Goal: Obtain resource: Download file/media

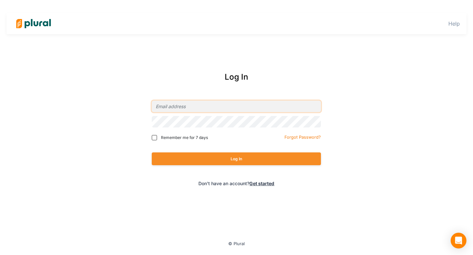
click at [177, 104] on input "email" at bounding box center [236, 106] width 169 height 11
type input "rashanna@equalityfederation.org"
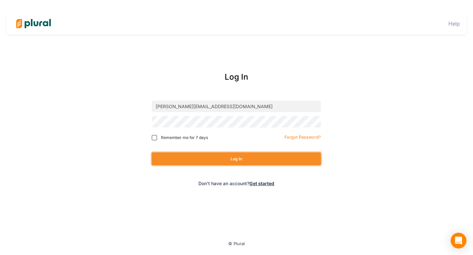
click at [237, 161] on button "Log In" at bounding box center [236, 159] width 169 height 13
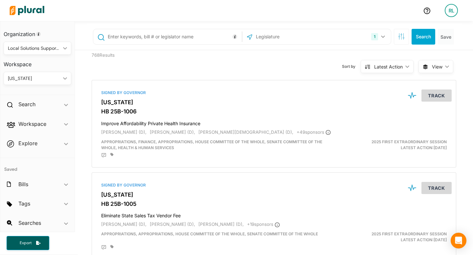
click at [52, 76] on div "[US_STATE]" at bounding box center [34, 78] width 53 height 7
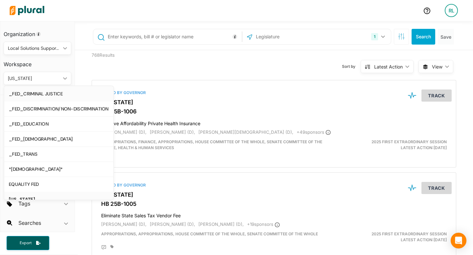
click at [51, 94] on div "_FED_CRIMINAL JUSTICE" at bounding box center [59, 94] width 100 height 6
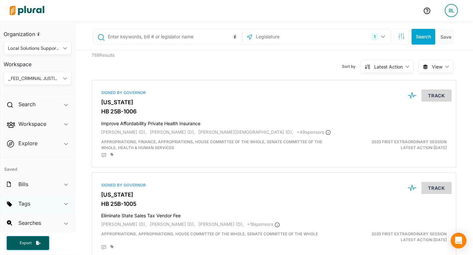
click at [39, 204] on div "Tags ic_keyboard_arrow_down" at bounding box center [37, 205] width 74 height 18
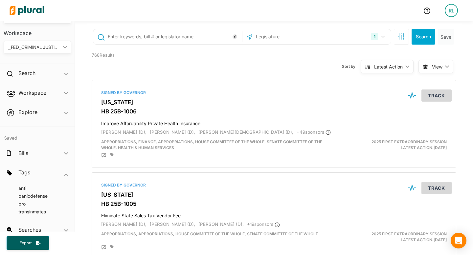
scroll to position [32, 0]
click at [23, 205] on span "pro" at bounding box center [21, 204] width 7 height 6
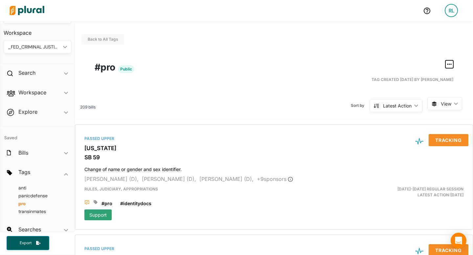
click at [447, 65] on icon "button" at bounding box center [449, 64] width 5 height 5
click at [418, 124] on div "Export Tag" at bounding box center [428, 123] width 39 height 6
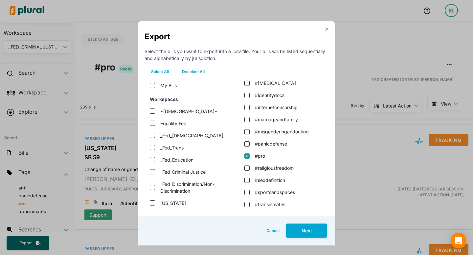
scroll to position [12, 0]
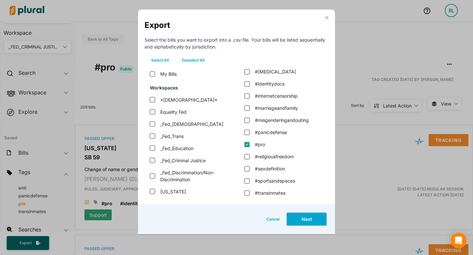
click at [301, 220] on button "Next" at bounding box center [306, 219] width 41 height 14
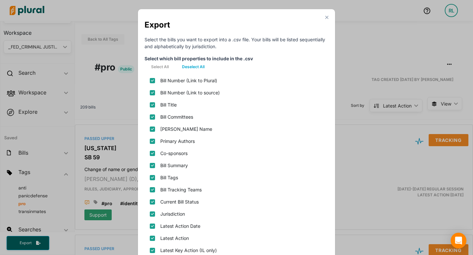
click at [199, 67] on button "Deselect All" at bounding box center [193, 67] width 36 height 10
checkbox plural\) "false"
checkbox source\) "false"
checkbox input "false"
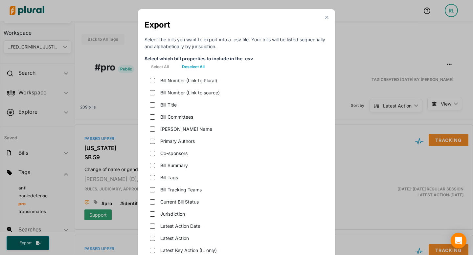
checkbox name "false"
checkbox input "false"
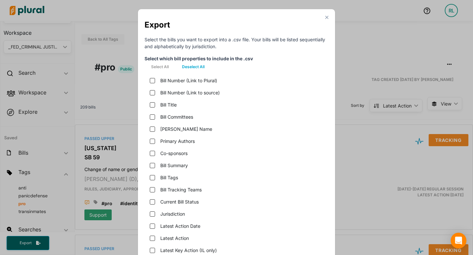
checkbox teams "false"
checkbox status "false"
checkbox input "false"
checkbox date "false"
checkbox input "false"
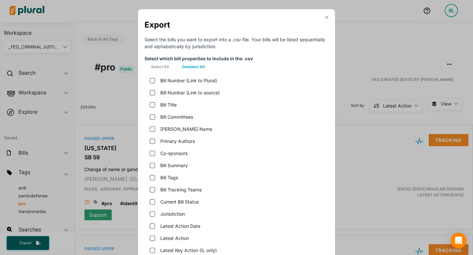
checkbox only\) "false"
checkbox hearings "false"
checkbox version "false"
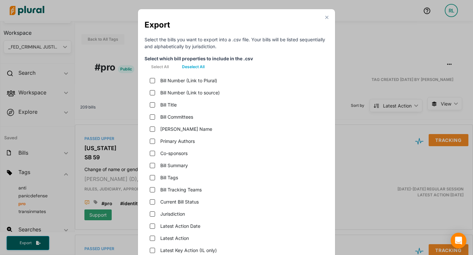
checkbox input "false"
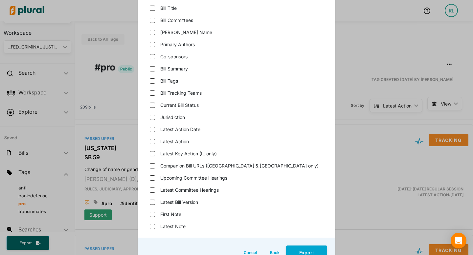
scroll to position [115, 0]
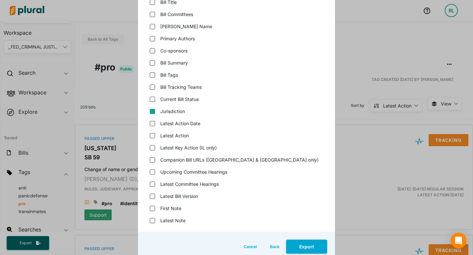
click at [153, 113] on input "Jurisdiction" at bounding box center [152, 111] width 5 height 5
checkbox input "true"
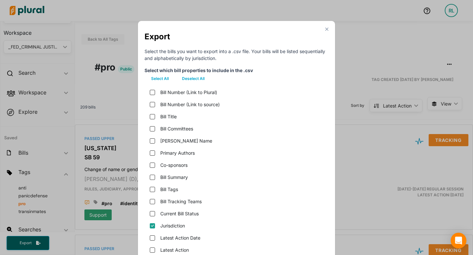
scroll to position [142, 0]
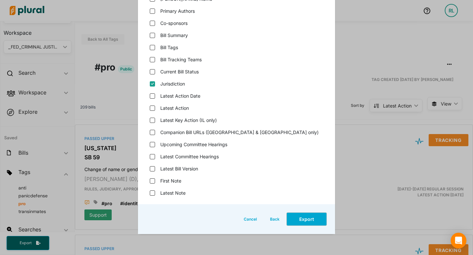
click at [295, 215] on button "Export" at bounding box center [306, 219] width 41 height 14
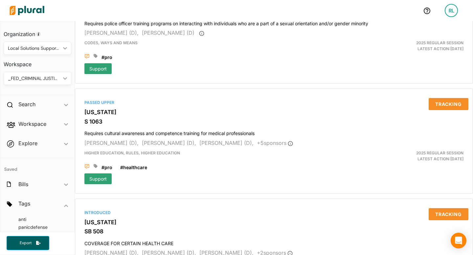
scroll to position [2664, 0]
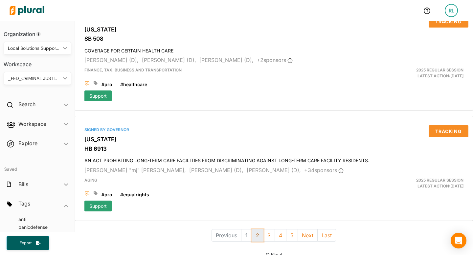
click at [259, 229] on button "2" at bounding box center [257, 235] width 12 height 12
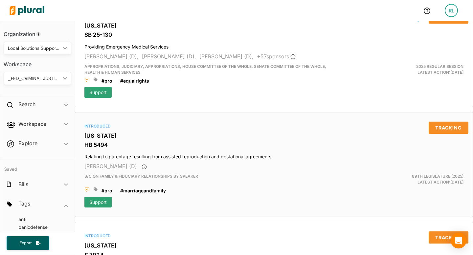
scroll to position [2664, 0]
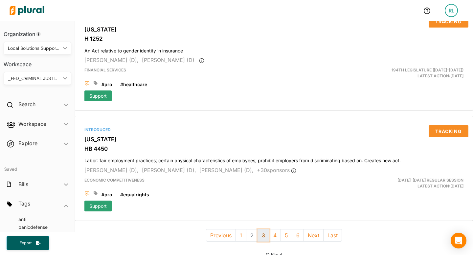
click at [263, 232] on button "3" at bounding box center [263, 235] width 12 height 12
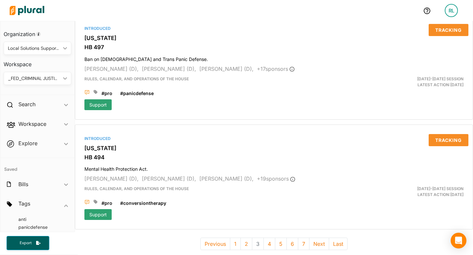
scroll to position [2658, 0]
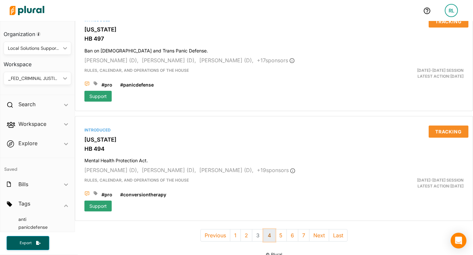
click at [267, 229] on button "4" at bounding box center [269, 235] width 12 height 12
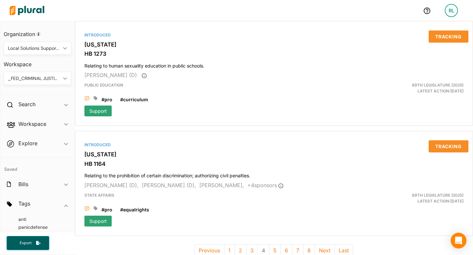
scroll to position [2664, 0]
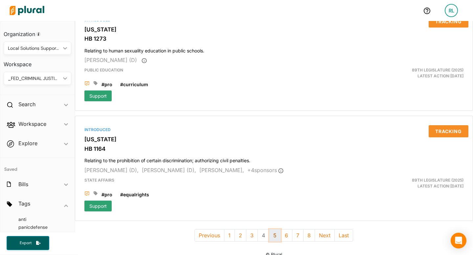
click at [276, 229] on button "5" at bounding box center [275, 235] width 12 height 12
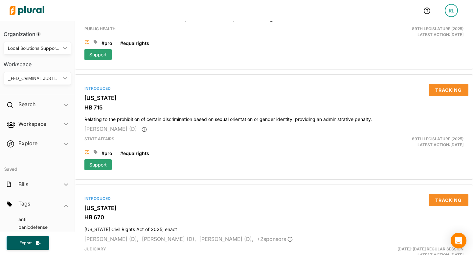
scroll to position [1172, 0]
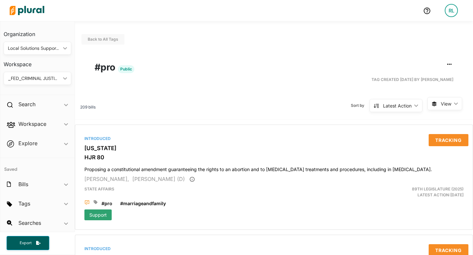
click at [63, 80] on icon "ic_keyboard_arrow_down" at bounding box center [63, 78] width 7 height 3
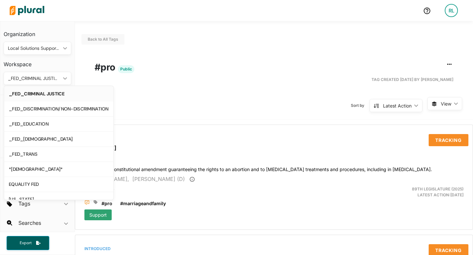
click at [61, 79] on icon "ic_keyboard_arrow_down" at bounding box center [63, 78] width 7 height 3
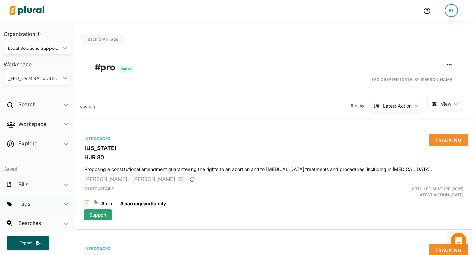
click at [36, 198] on div "Tags ic_keyboard_arrow_down" at bounding box center [37, 205] width 74 height 18
click at [21, 219] on span "anti" at bounding box center [22, 220] width 8 height 6
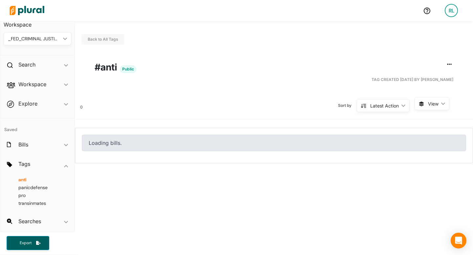
scroll to position [40, 0]
click at [62, 42] on div "_FED_CRIMINAL JUSTICE ic_keyboard_arrow_down" at bounding box center [38, 38] width 68 height 13
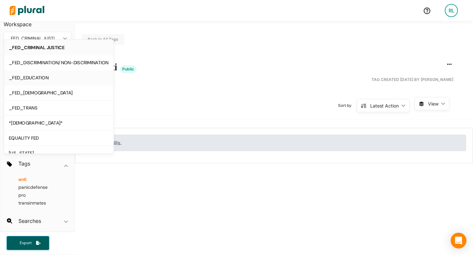
scroll to position [7, 0]
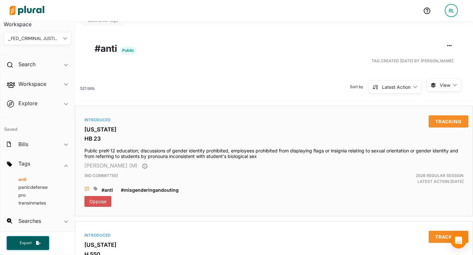
scroll to position [10, 0]
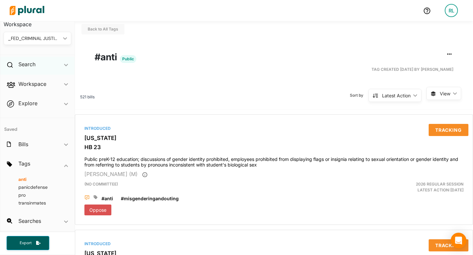
click at [65, 67] on span "ic_keyboard_arrow_down" at bounding box center [66, 66] width 4 height 10
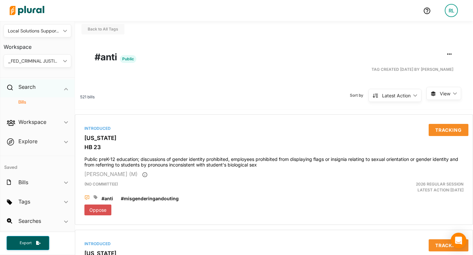
scroll to position [17, 0]
click at [62, 88] on div "Search ic_keyboard_arrow_down" at bounding box center [37, 88] width 74 height 18
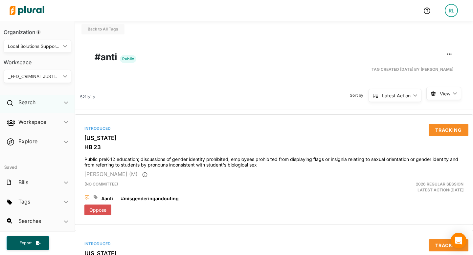
scroll to position [2, 0]
click at [60, 77] on div "_FED_CRIMINAL JUSTICE" at bounding box center [34, 76] width 53 height 7
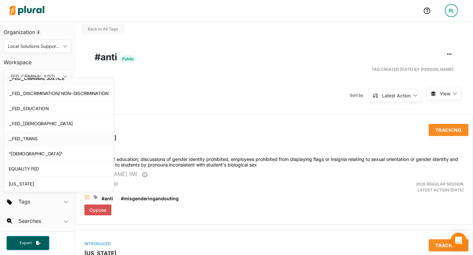
click at [50, 140] on div "_FED_TRANS" at bounding box center [59, 139] width 100 height 6
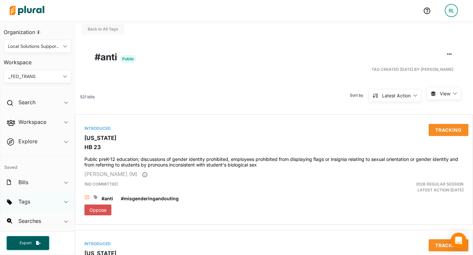
click at [33, 203] on div "Tags ic_keyboard_arrow_down" at bounding box center [37, 203] width 74 height 18
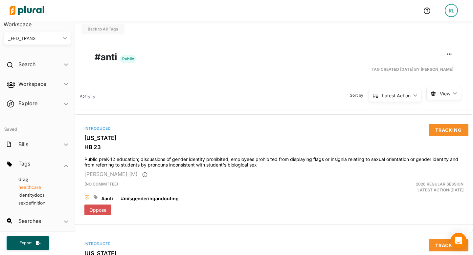
click at [36, 186] on span "healthcare" at bounding box center [29, 187] width 23 height 6
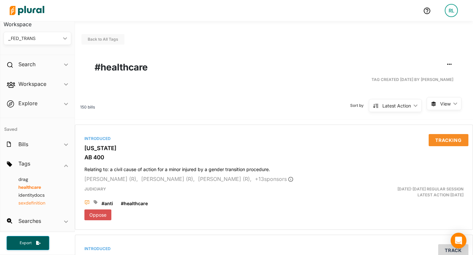
click at [29, 201] on span "sexdefinition" at bounding box center [31, 203] width 27 height 6
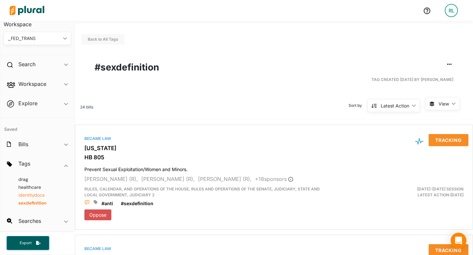
click at [32, 194] on span "identitydocs" at bounding box center [31, 195] width 26 height 6
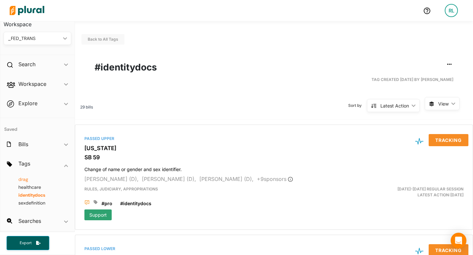
click at [25, 180] on span "drag" at bounding box center [23, 180] width 10 height 6
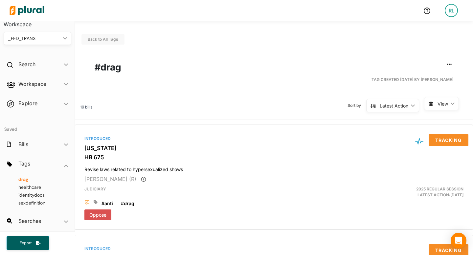
click at [54, 39] on div "_FED_TRANS" at bounding box center [34, 38] width 53 height 7
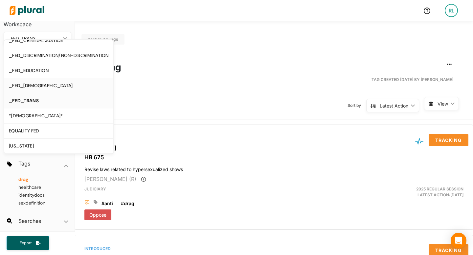
click at [51, 87] on div "_FED_[DEMOGRAPHIC_DATA]" at bounding box center [59, 86] width 100 height 6
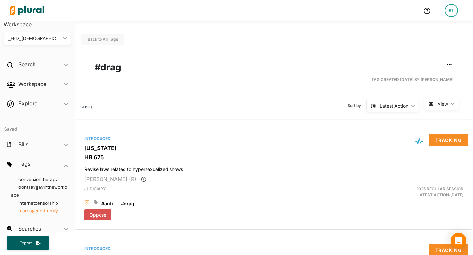
click at [41, 212] on span "marriageandfamily" at bounding box center [38, 211] width 40 height 6
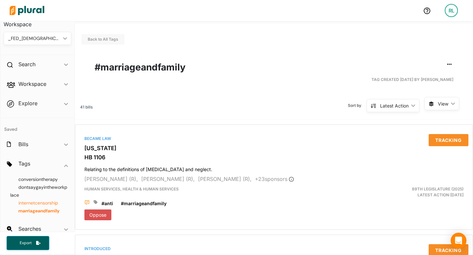
click at [39, 203] on span "internetcensorship" at bounding box center [38, 203] width 40 height 6
click at [42, 185] on span "dontsaygayintheworkplace" at bounding box center [38, 191] width 57 height 14
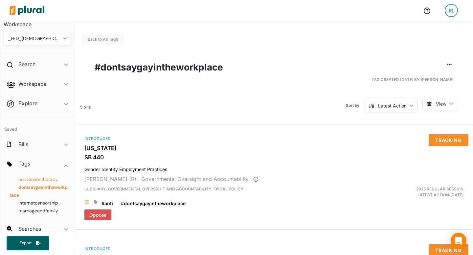
click at [43, 179] on span "conversiontherapy" at bounding box center [37, 180] width 39 height 6
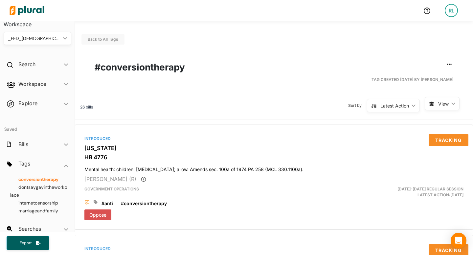
click at [53, 41] on div "_FED_[DEMOGRAPHIC_DATA]" at bounding box center [34, 38] width 53 height 7
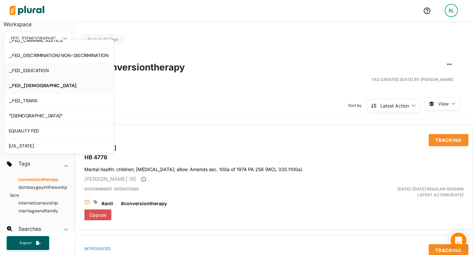
click at [48, 73] on div "_FED_EDUCATION" at bounding box center [59, 71] width 100 height 6
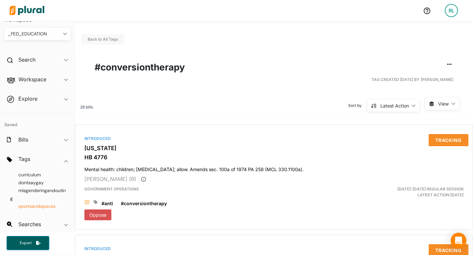
scroll to position [44, 0]
click at [31, 207] on span "sportsandspaces" at bounding box center [36, 207] width 37 height 6
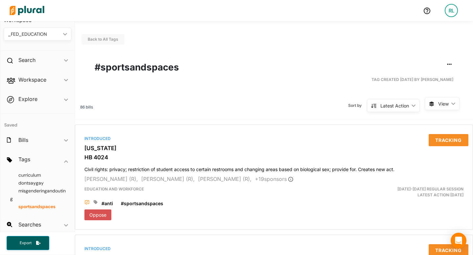
click at [63, 34] on polygon at bounding box center [65, 34] width 4 height 2
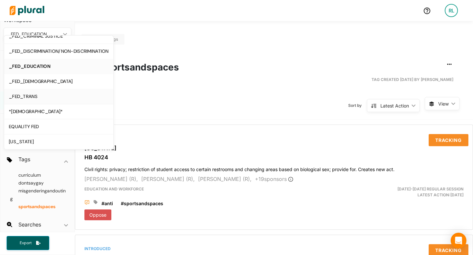
click at [45, 96] on div "_FED_TRANS" at bounding box center [59, 97] width 100 height 6
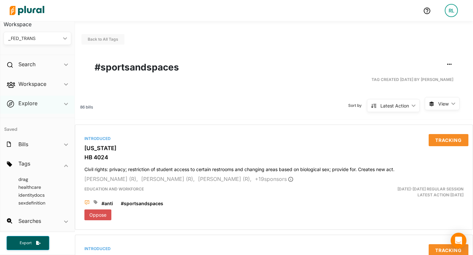
scroll to position [40, 0]
click at [28, 185] on span "healthcare" at bounding box center [29, 187] width 23 height 6
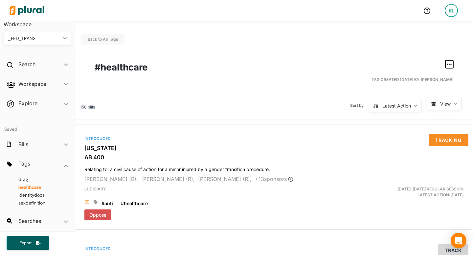
click at [448, 67] on button "button" at bounding box center [449, 64] width 8 height 8
click at [420, 125] on link "Export Tag" at bounding box center [423, 122] width 57 height 15
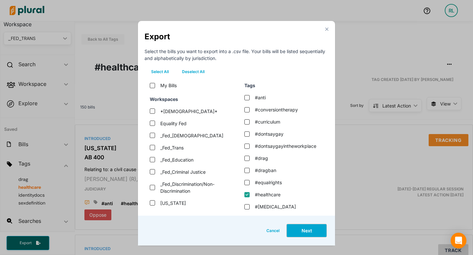
click at [296, 230] on button "Next" at bounding box center [306, 231] width 41 height 14
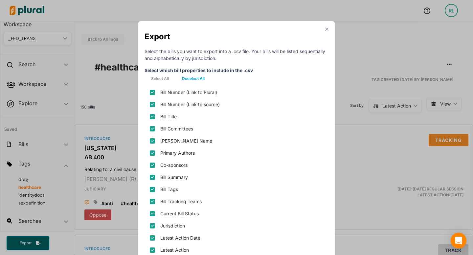
click at [195, 77] on button "Deselect All" at bounding box center [193, 79] width 36 height 10
checkbox plural\) "false"
checkbox source\) "false"
checkbox input "false"
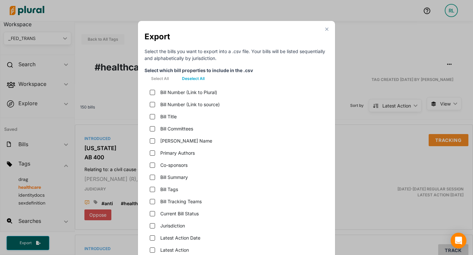
checkbox name "false"
checkbox input "false"
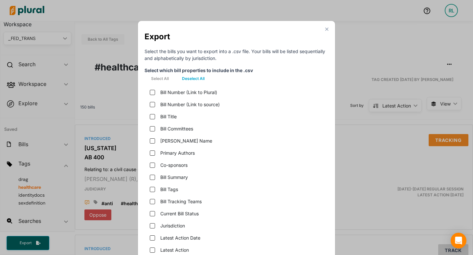
checkbox teams "false"
checkbox status "false"
checkbox input "false"
checkbox date "false"
checkbox input "false"
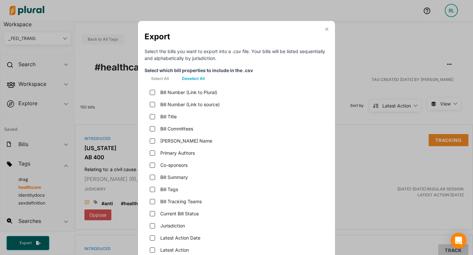
checkbox only\) "false"
checkbox hearings "false"
checkbox version "false"
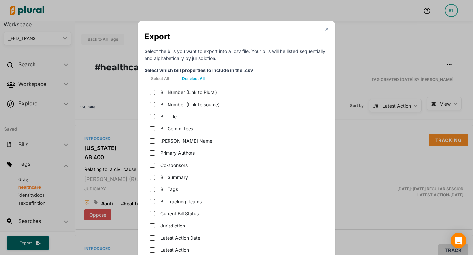
checkbox input "false"
click at [152, 190] on input "Bill Tags" at bounding box center [152, 189] width 5 height 5
checkbox input "true"
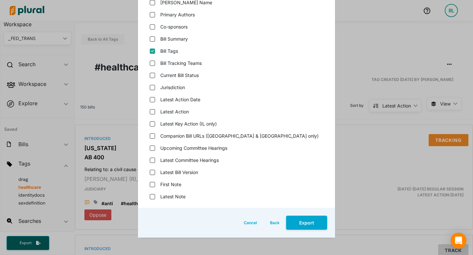
scroll to position [142, 0]
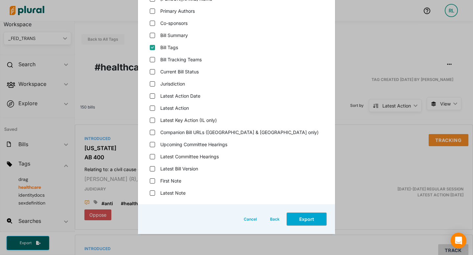
click at [306, 220] on button "Export" at bounding box center [306, 219] width 41 height 14
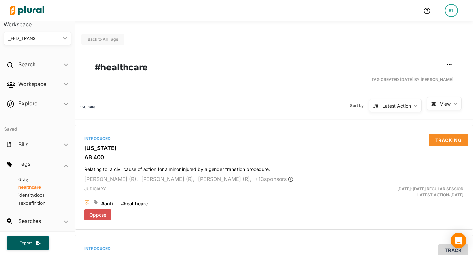
click at [46, 42] on div "_FED_TRANS ic_keyboard_arrow_down" at bounding box center [38, 38] width 68 height 13
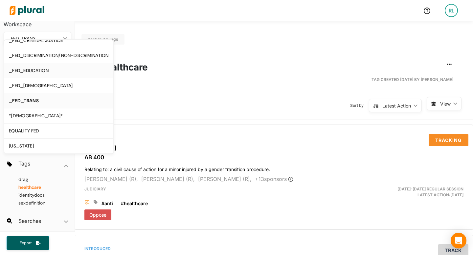
scroll to position [0, 0]
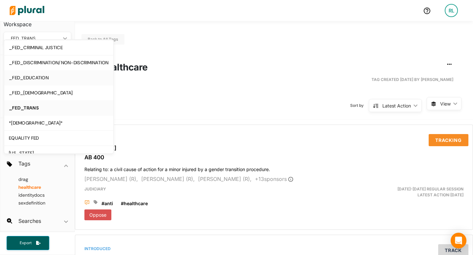
click at [42, 79] on div "_FED_EDUCATION" at bounding box center [59, 78] width 100 height 6
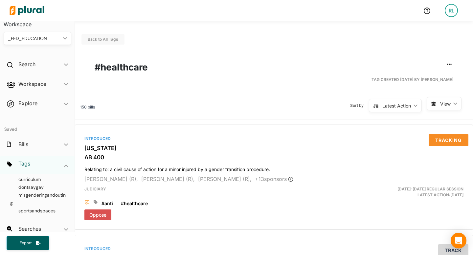
scroll to position [42, 0]
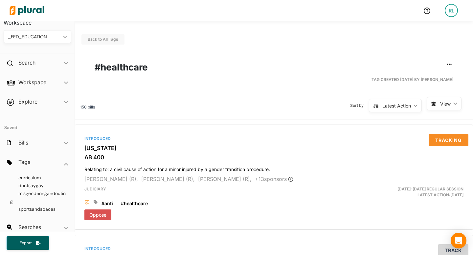
click at [61, 32] on div "_FED_EDUCATION ic_keyboard_arrow_down" at bounding box center [38, 36] width 68 height 13
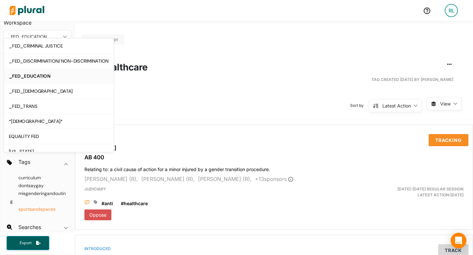
click at [29, 209] on span "sportsandspaces" at bounding box center [36, 209] width 37 height 6
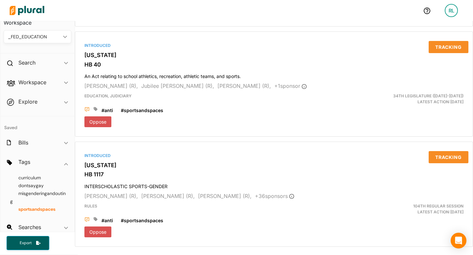
scroll to position [2675, 0]
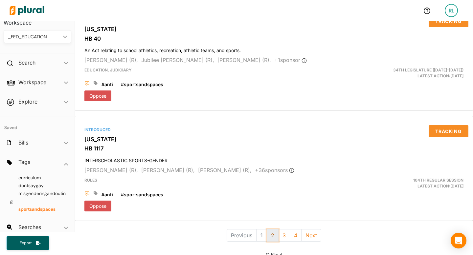
click at [271, 229] on button "2" at bounding box center [273, 235] width 12 height 12
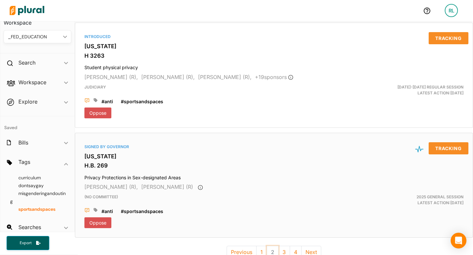
scroll to position [2675, 0]
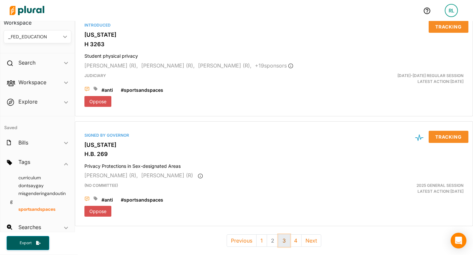
click at [285, 235] on button "3" at bounding box center [284, 241] width 12 height 12
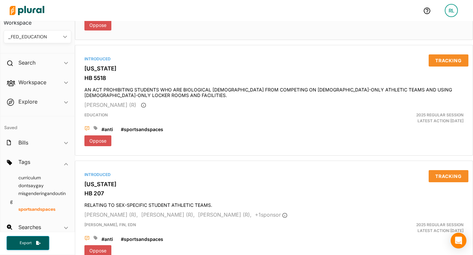
scroll to position [2680, 0]
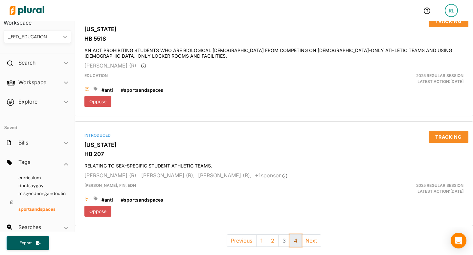
click at [295, 235] on button "4" at bounding box center [296, 241] width 12 height 12
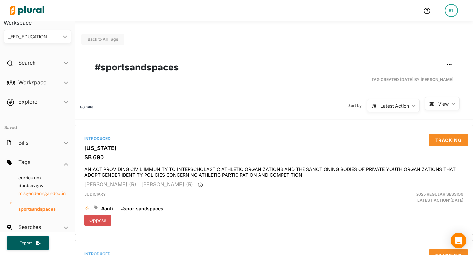
click at [43, 192] on span "misgenderingandouting" at bounding box center [37, 198] width 55 height 14
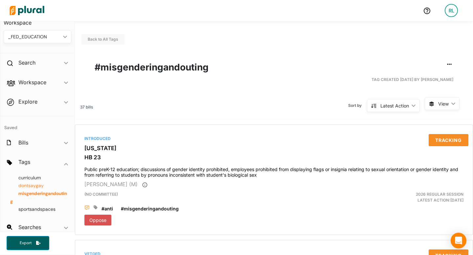
click at [39, 184] on span "dontsaygay" at bounding box center [30, 186] width 25 height 6
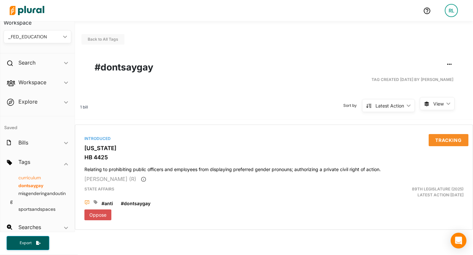
click at [37, 176] on span "curriculum" at bounding box center [29, 178] width 22 height 6
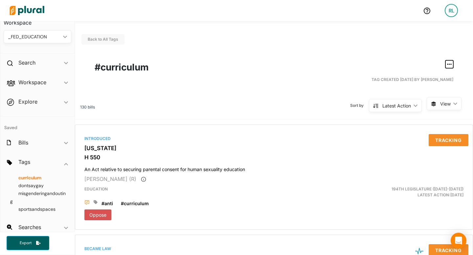
click at [449, 61] on button "button" at bounding box center [449, 64] width 8 height 8
click at [421, 120] on div "Export Tag" at bounding box center [428, 123] width 39 height 6
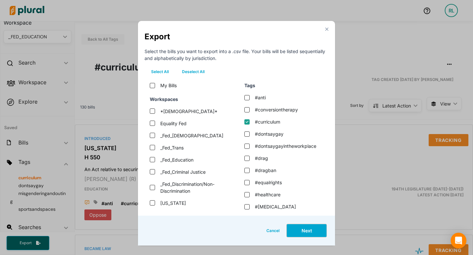
click at [296, 232] on button "Next" at bounding box center [306, 231] width 41 height 14
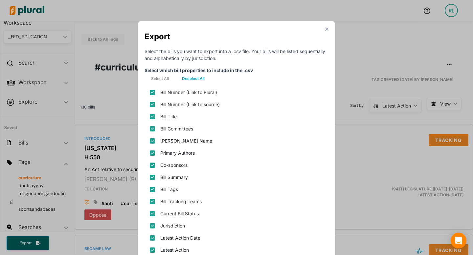
click at [200, 77] on button "Deselect All" at bounding box center [193, 79] width 36 height 10
checkbox plural\) "false"
checkbox source\) "false"
checkbox input "false"
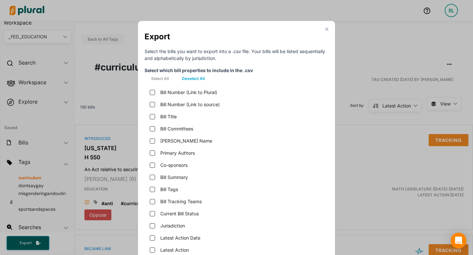
checkbox name "false"
checkbox input "false"
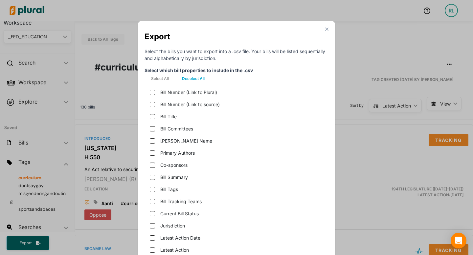
checkbox teams "false"
checkbox status "false"
checkbox input "false"
checkbox date "false"
checkbox input "false"
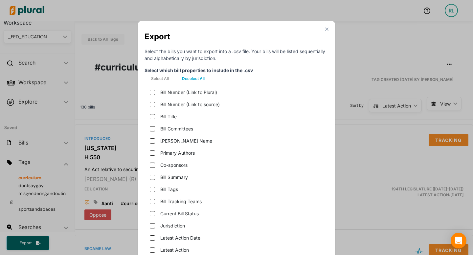
checkbox only\) "false"
checkbox hearings "false"
checkbox version "false"
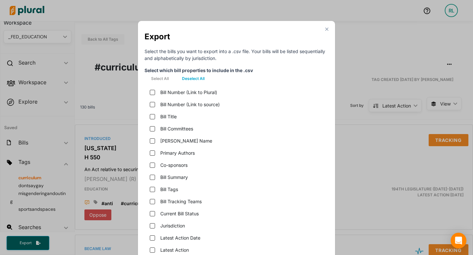
checkbox input "false"
click at [153, 189] on input "Bill Tags" at bounding box center [152, 189] width 5 height 5
checkbox input "true"
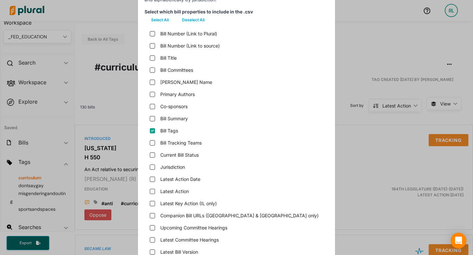
scroll to position [142, 0]
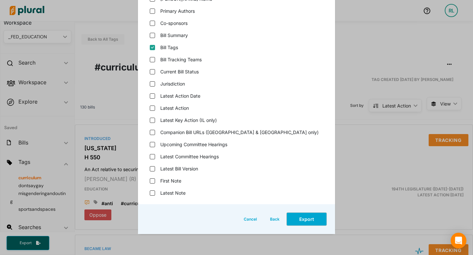
click at [311, 217] on button "Export" at bounding box center [306, 219] width 41 height 14
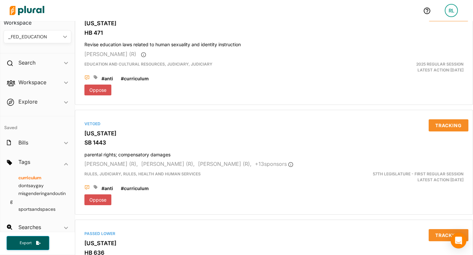
scroll to position [2664, 0]
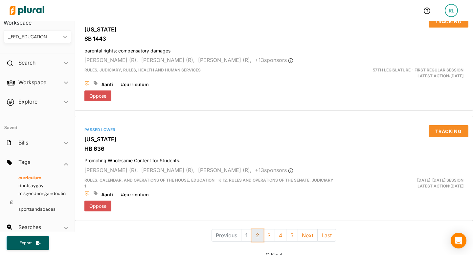
click at [261, 229] on button "2" at bounding box center [257, 235] width 12 height 12
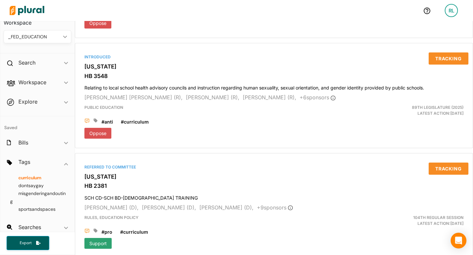
scroll to position [1639, 0]
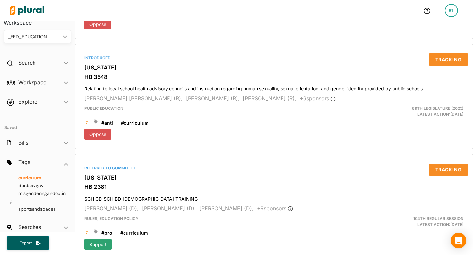
click at [62, 36] on icon "ic_keyboard_arrow_down" at bounding box center [63, 36] width 7 height 3
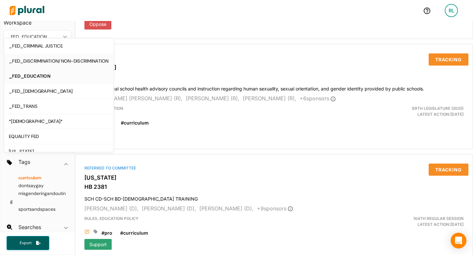
click at [61, 62] on div "_FED_DISCRIMINATION/NON-DISCRIMINATION" at bounding box center [59, 61] width 100 height 6
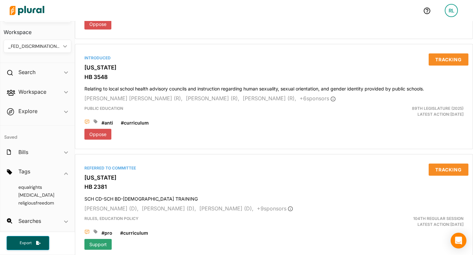
scroll to position [32, 0]
click at [26, 204] on span "religiousfreedom" at bounding box center [35, 203] width 35 height 6
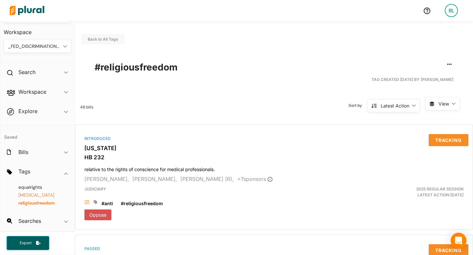
click at [22, 194] on span "[MEDICAL_DATA]" at bounding box center [36, 195] width 36 height 6
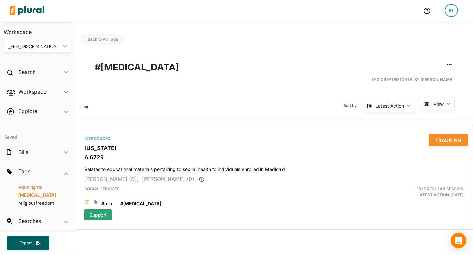
click at [27, 185] on span "equalrights" at bounding box center [30, 187] width 24 height 6
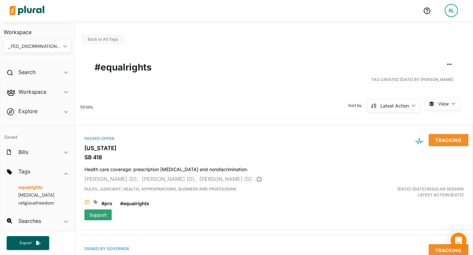
click at [57, 46] on div "_FED_DISCRIMINATION/NON-DISCRIMINATION" at bounding box center [34, 46] width 53 height 7
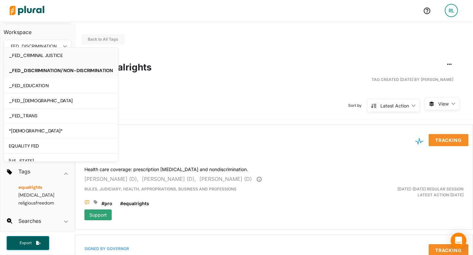
click at [56, 55] on div "_FED_CRIMINAL JUSTICE" at bounding box center [61, 56] width 104 height 6
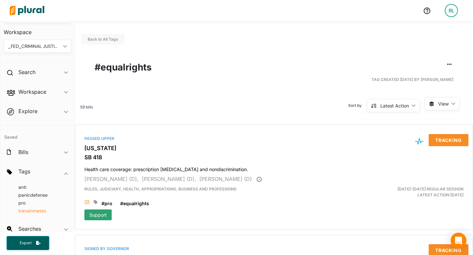
click at [25, 211] on span "transinmates" at bounding box center [32, 211] width 28 height 6
